Goal: Check status: Check status

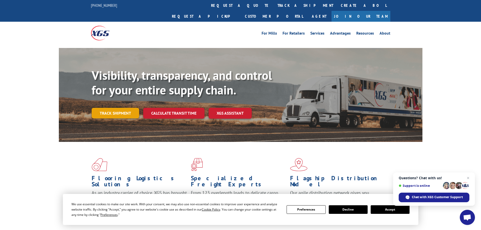
click at [127, 108] on link "Track shipment" at bounding box center [115, 113] width 47 height 11
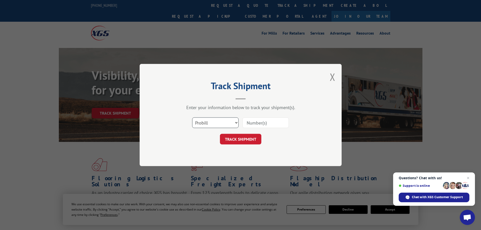
click at [204, 122] on select "Select category... Probill BOL PO" at bounding box center [215, 122] width 46 height 11
select select "po"
click at [192, 117] on select "Select category... Probill BOL PO" at bounding box center [215, 122] width 46 height 11
click at [252, 125] on input at bounding box center [265, 122] width 46 height 11
paste input "55529471"
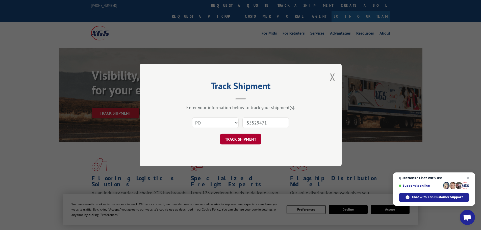
type input "55529471"
click at [230, 138] on button "TRACK SHIPMENT" at bounding box center [240, 139] width 41 height 11
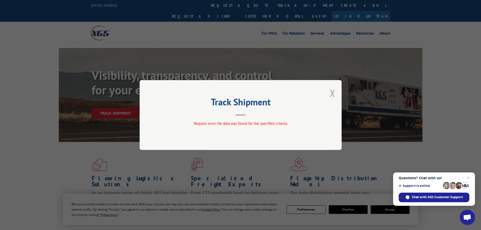
click at [331, 94] on button "Close modal" at bounding box center [333, 92] width 6 height 13
